Goal: Find specific page/section: Find specific page/section

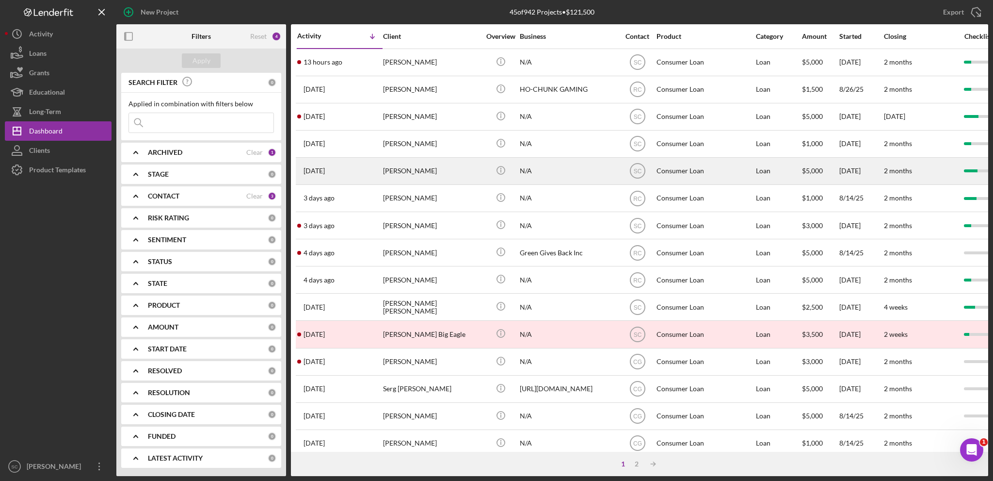
click at [404, 169] on div "[PERSON_NAME]" at bounding box center [431, 171] width 97 height 26
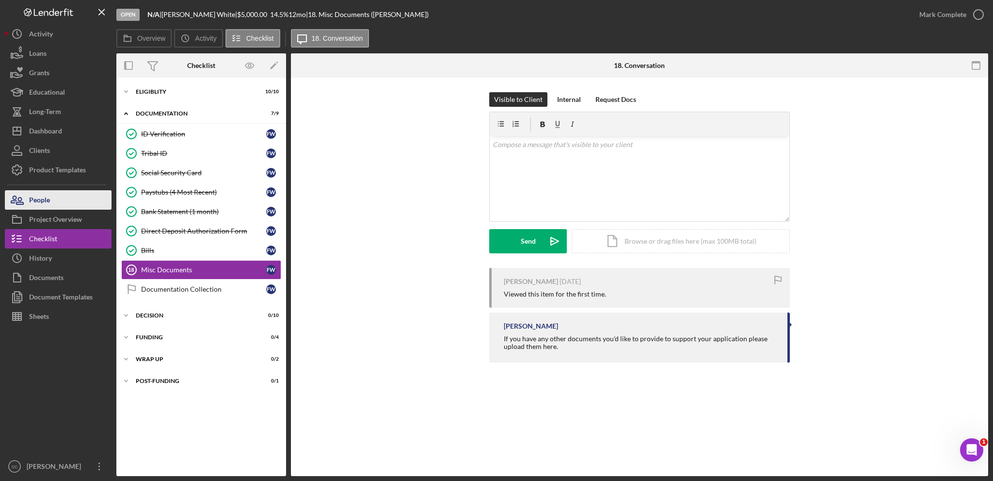
click at [48, 197] on div "People" at bounding box center [39, 201] width 21 height 22
